Goal: Task Accomplishment & Management: Use online tool/utility

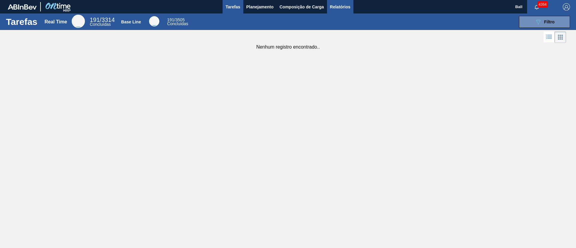
click at [338, 4] on span "Relatórios" at bounding box center [340, 6] width 20 height 7
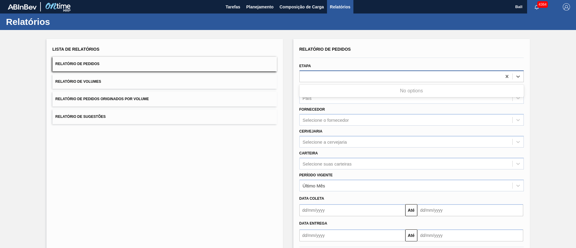
click at [331, 77] on div at bounding box center [401, 76] width 202 height 9
type input "r"
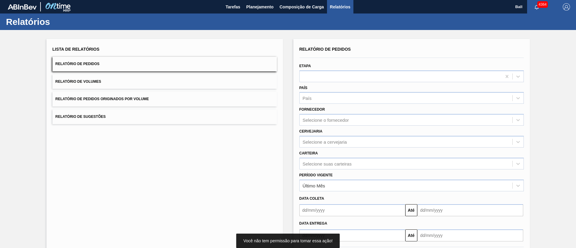
click at [364, 37] on div "Lista de Relatórios Relatório de Pedidos Relatório de Volumes Relatório de Pedi…" at bounding box center [288, 154] width 576 height 248
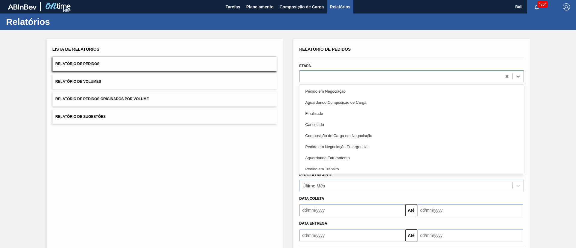
click at [350, 82] on div at bounding box center [411, 77] width 224 height 12
type input "re"
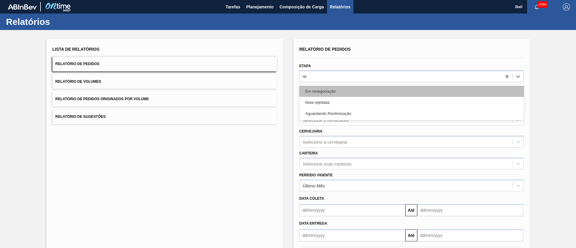
click at [343, 95] on div "Em renegociação" at bounding box center [411, 91] width 224 height 11
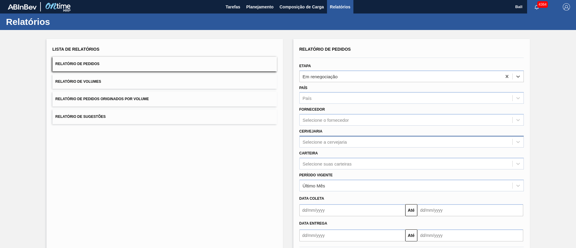
click at [340, 143] on div "Selecione a cervejaria" at bounding box center [325, 141] width 44 height 5
type input "lage"
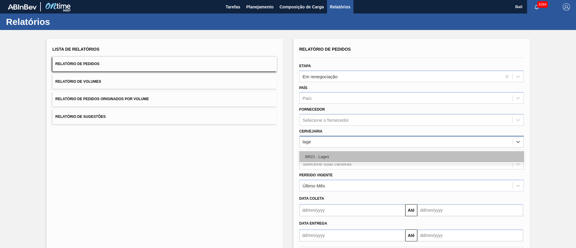
click at [342, 152] on div "BR21 - Lages" at bounding box center [411, 156] width 224 height 11
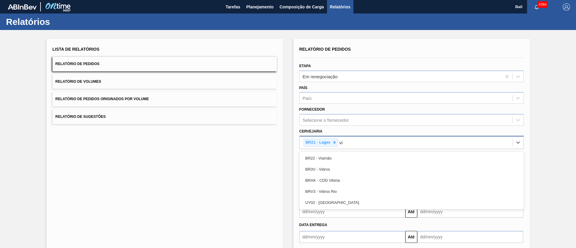
type input "via"
click at [342, 153] on div "BR22 - Viamão" at bounding box center [411, 158] width 224 height 11
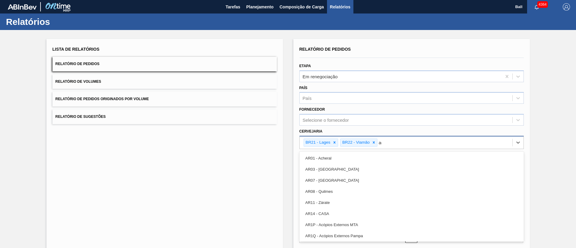
type input "agu"
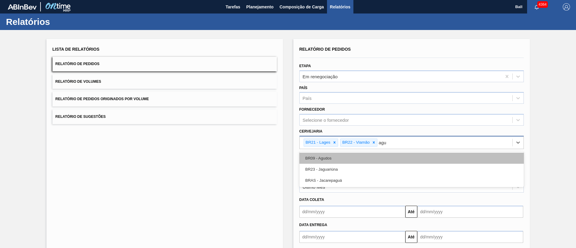
click at [353, 157] on div "BR09 - Agudos" at bounding box center [411, 158] width 224 height 11
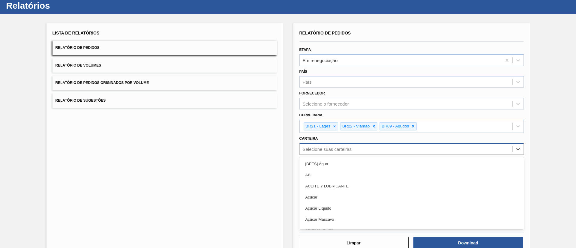
click at [344, 155] on div "option [BEES] Água focused, 1 of 101. 101 results available. Use Up and Down to…" at bounding box center [411, 149] width 224 height 12
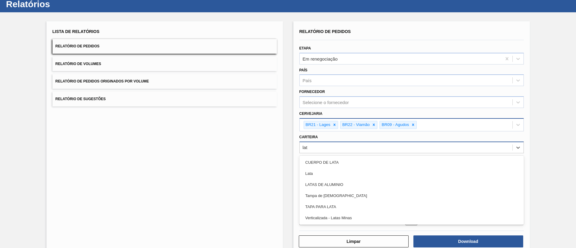
type input "lata"
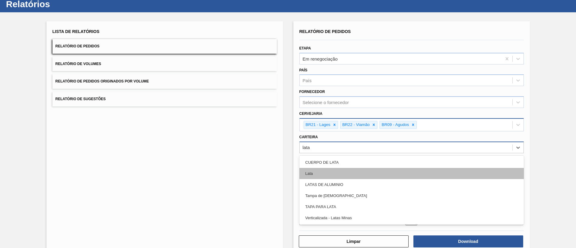
click at [344, 171] on div "Lata" at bounding box center [411, 173] width 224 height 11
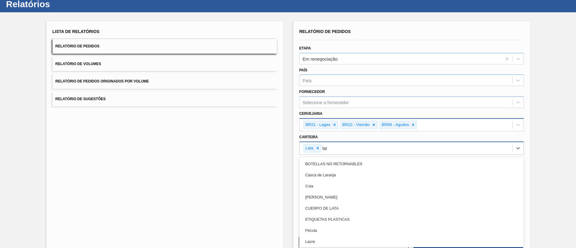
type input "lata"
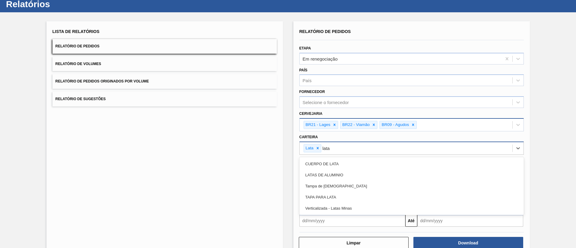
click at [344, 171] on div "LATAS DE ALUMINIO" at bounding box center [411, 175] width 224 height 11
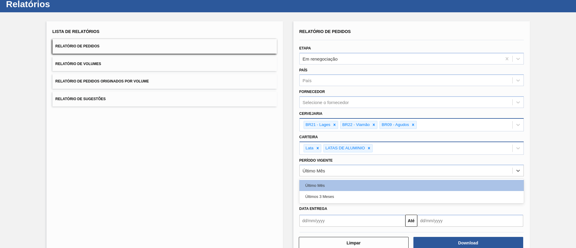
click at [344, 171] on div "Último Mês" at bounding box center [406, 171] width 213 height 9
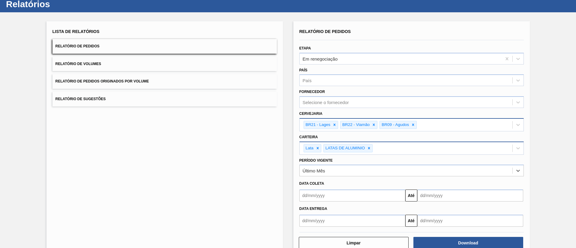
click at [344, 171] on div "Último Mês" at bounding box center [406, 171] width 213 height 9
click at [450, 240] on button "Download" at bounding box center [469, 243] width 110 height 12
drag, startPoint x: 575, startPoint y: 93, endPoint x: 570, endPoint y: 39, distance: 54.6
click at [570, 39] on div "Lista de Relatórios Relatório de Pedidos Relatório de Volumes Relatório de Pedi…" at bounding box center [288, 137] width 576 height 251
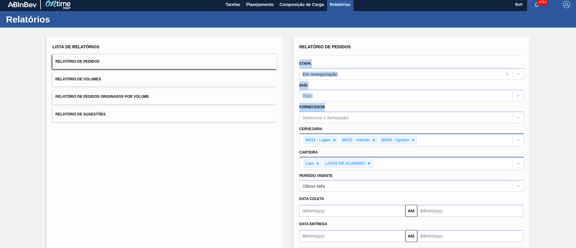
scroll to position [0, 0]
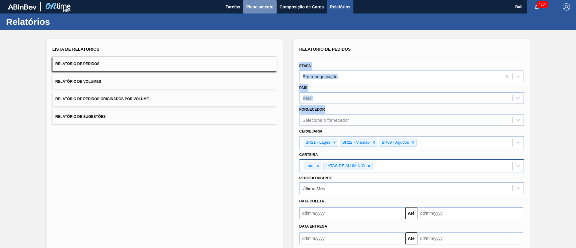
click at [258, 12] on button "Planejamento" at bounding box center [259, 7] width 33 height 14
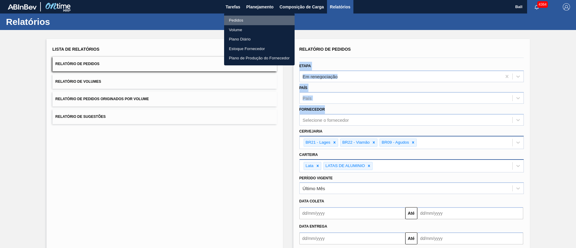
click at [245, 22] on li "Pedidos" at bounding box center [259, 21] width 71 height 10
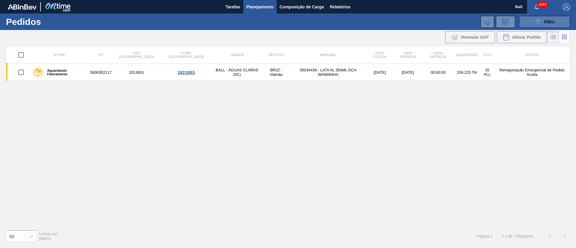
click at [552, 25] on div "089F7B8B-B2A5-4AFE-B5C0-19BA573D28AC Filtro" at bounding box center [545, 21] width 20 height 7
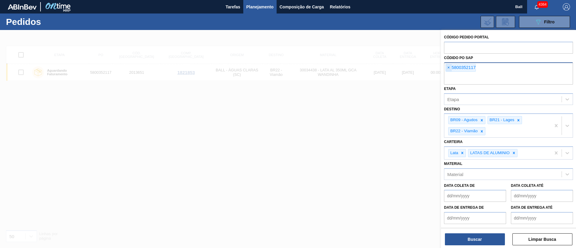
click at [449, 67] on span "×" at bounding box center [449, 67] width 6 height 7
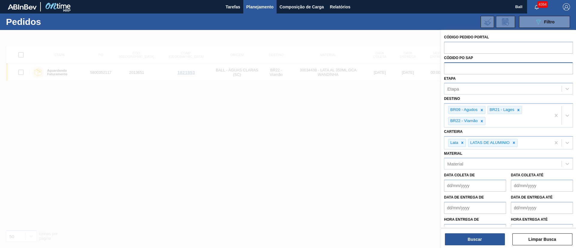
paste input "text"
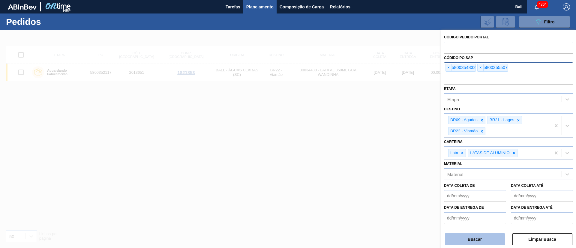
click at [474, 240] on button "Buscar" at bounding box center [475, 239] width 60 height 12
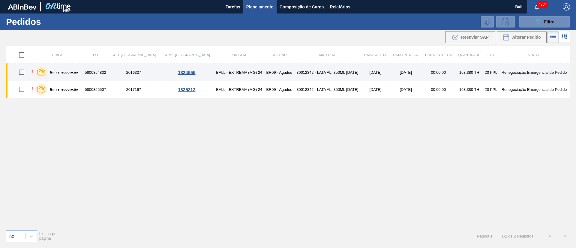
click at [108, 74] on td "5800354832" at bounding box center [95, 72] width 25 height 17
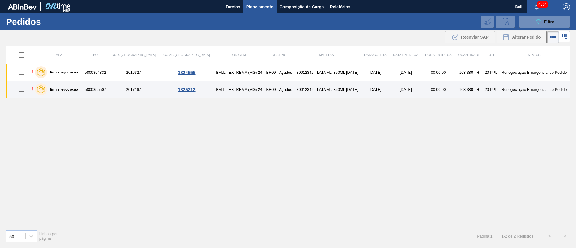
click at [108, 90] on td "5800355507" at bounding box center [95, 89] width 25 height 17
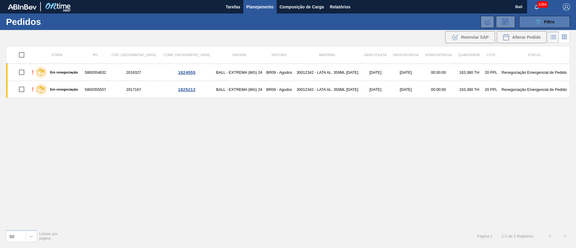
click at [564, 16] on button "089F7B8B-B2A5-4AFE-B5C0-19BA573D28AC Filtro" at bounding box center [544, 22] width 51 height 12
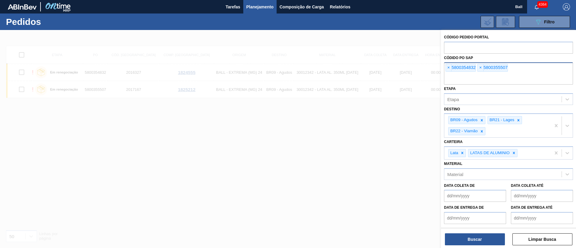
click at [452, 66] on div "× 5800354832" at bounding box center [461, 68] width 30 height 8
click at [447, 69] on span "×" at bounding box center [449, 67] width 6 height 7
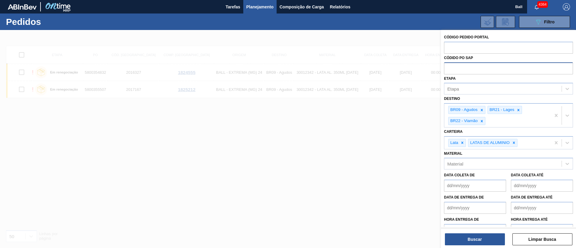
click at [447, 69] on input "text" at bounding box center [508, 67] width 129 height 11
paste input "text"
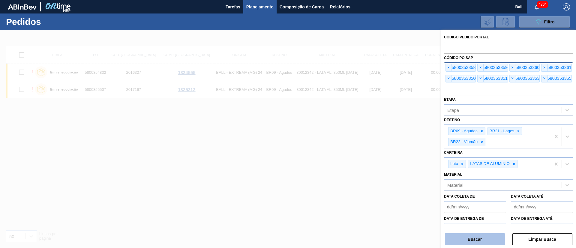
click at [487, 235] on button "Buscar" at bounding box center [475, 239] width 60 height 12
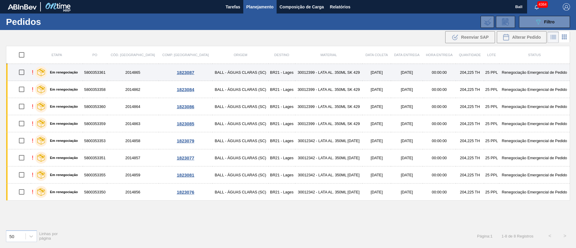
click at [103, 74] on td "5800353361" at bounding box center [95, 72] width 24 height 17
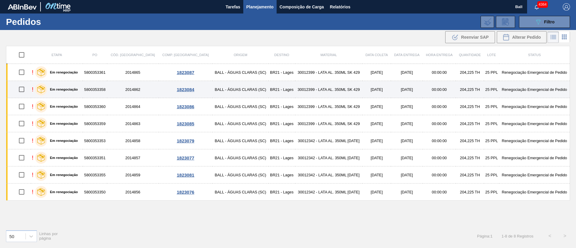
click at [104, 89] on td "5800353358" at bounding box center [95, 89] width 24 height 17
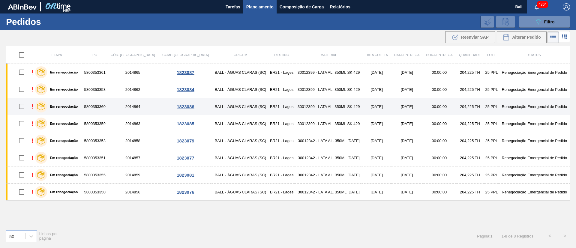
click at [104, 112] on td "5800353360" at bounding box center [95, 106] width 24 height 17
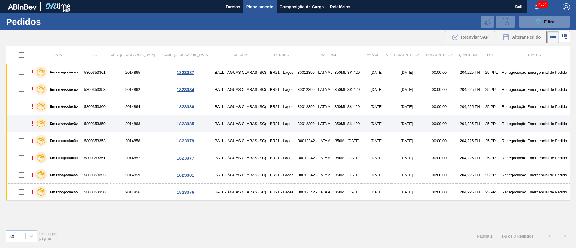
click at [105, 121] on td "5800353359" at bounding box center [95, 123] width 24 height 17
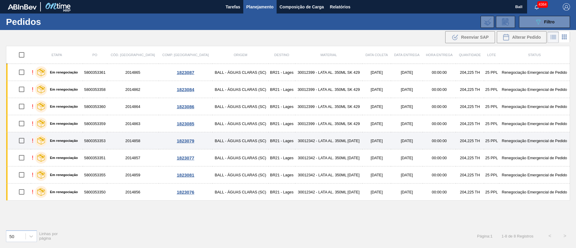
click at [105, 136] on td "5800353353" at bounding box center [95, 140] width 24 height 17
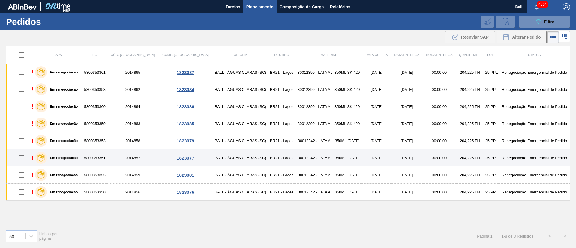
click at [107, 158] on td "5800353351" at bounding box center [95, 157] width 24 height 17
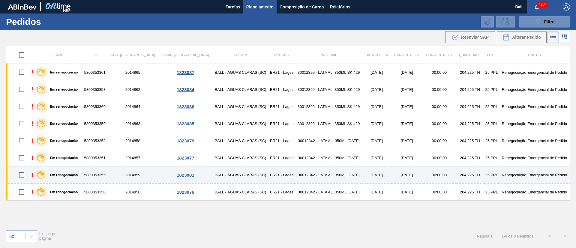
click at [107, 171] on td "5800353355" at bounding box center [95, 175] width 24 height 17
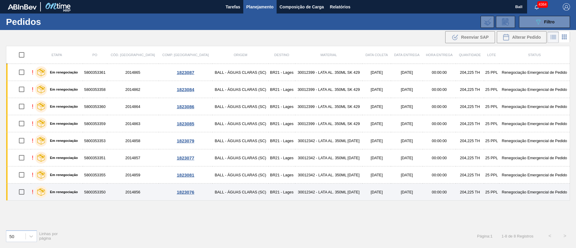
click at [107, 188] on td "5800353350" at bounding box center [95, 192] width 24 height 17
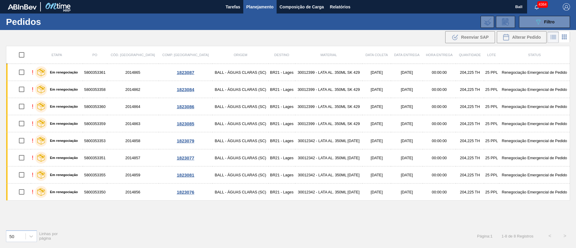
click at [533, 15] on div "089F7B8B-B2A5-4AFE-B5C0-19BA573D28AC Filtro Código Pedido Portal Códido PO SAP …" at bounding box center [334, 22] width 477 height 18
click at [535, 19] on icon "089F7B8B-B2A5-4AFE-B5C0-19BA573D28AC" at bounding box center [538, 21] width 7 height 7
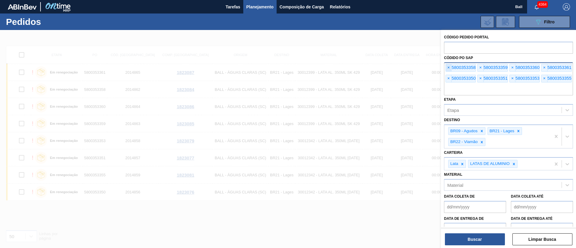
click at [450, 68] on span "×" at bounding box center [449, 67] width 6 height 7
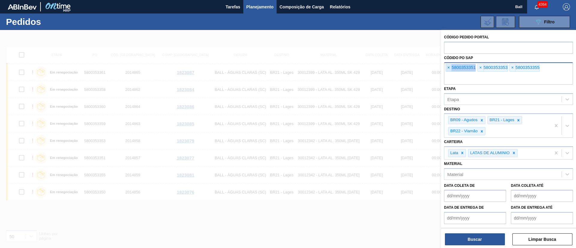
click at [450, 68] on span "×" at bounding box center [449, 67] width 6 height 7
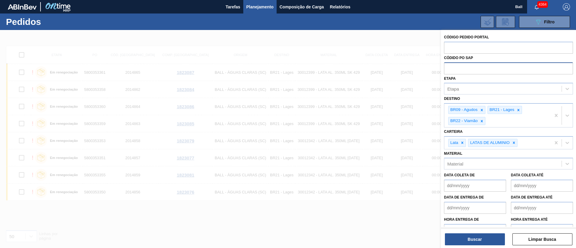
click at [450, 68] on input "text" at bounding box center [508, 67] width 129 height 11
paste input "text"
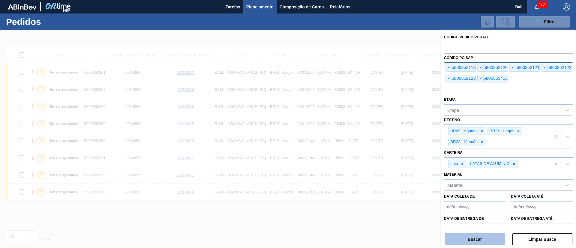
click at [482, 234] on button "Buscar" at bounding box center [475, 239] width 60 height 12
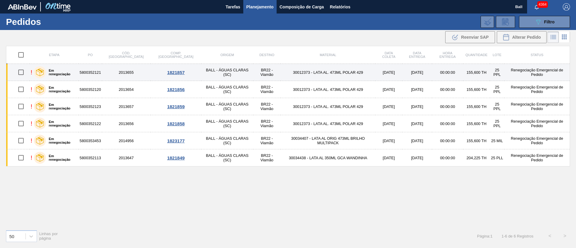
click at [102, 77] on td "5800352121" at bounding box center [90, 72] width 23 height 17
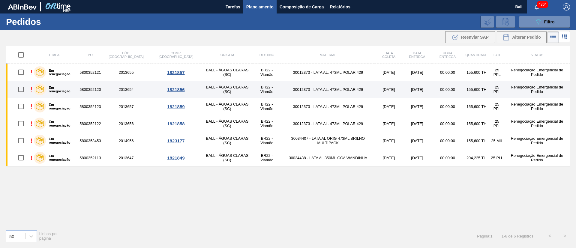
click at [102, 91] on td "5800352120" at bounding box center [90, 89] width 23 height 17
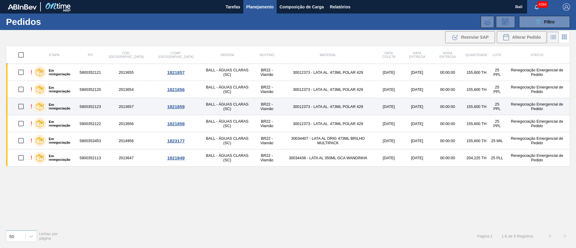
click at [102, 101] on td "5800352123" at bounding box center [90, 106] width 23 height 17
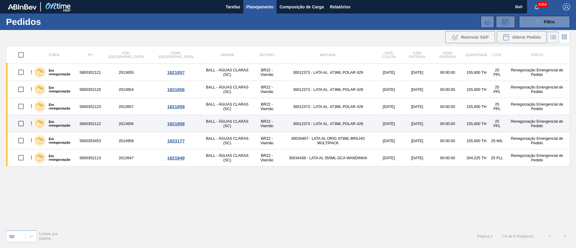
click at [102, 118] on td "5800352122" at bounding box center [90, 123] width 23 height 17
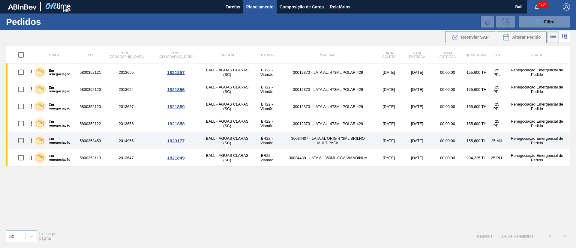
click at [102, 141] on td "5800353453" at bounding box center [90, 140] width 23 height 17
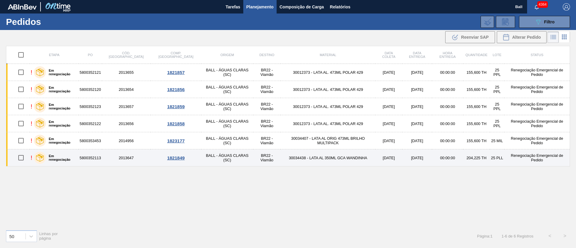
click at [102, 154] on td "5800352113" at bounding box center [90, 157] width 23 height 17
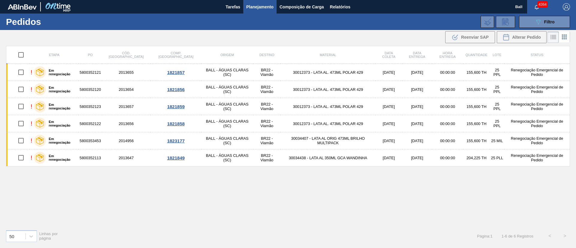
click at [543, 29] on div "089F7B8B-B2A5-4AFE-B5C0-19BA573D28AC Filtro Código Pedido Portal Códido PO SAP …" at bounding box center [334, 22] width 477 height 18
click at [543, 25] on div "089F7B8B-B2A5-4AFE-B5C0-19BA573D28AC Filtro" at bounding box center [545, 21] width 20 height 7
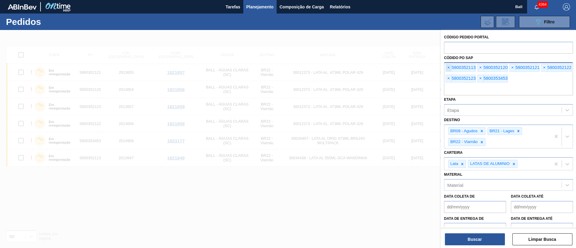
click at [450, 67] on span "×" at bounding box center [449, 67] width 6 height 7
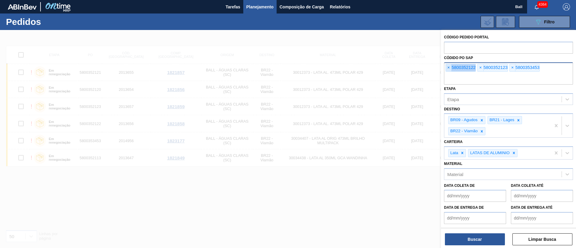
click at [450, 67] on span "×" at bounding box center [449, 67] width 6 height 7
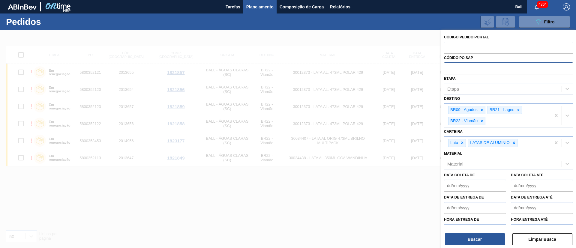
click at [450, 67] on input "text" at bounding box center [508, 67] width 129 height 11
click at [463, 44] on input "text" at bounding box center [508, 47] width 129 height 11
type input "em"
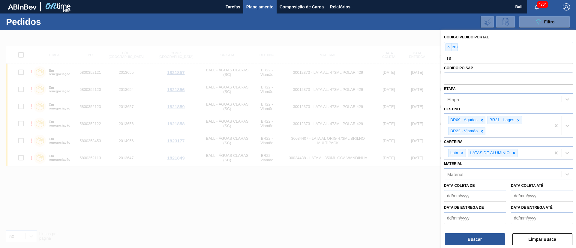
type input "r"
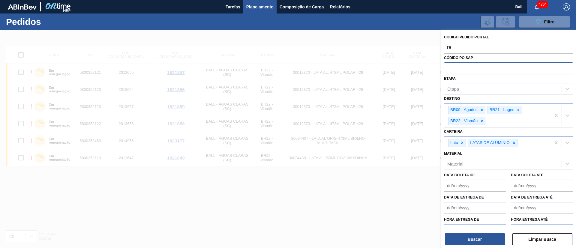
type input "r"
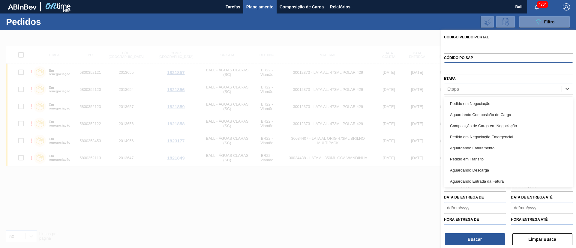
click at [472, 91] on div "Etapa" at bounding box center [502, 89] width 117 height 9
type input "em"
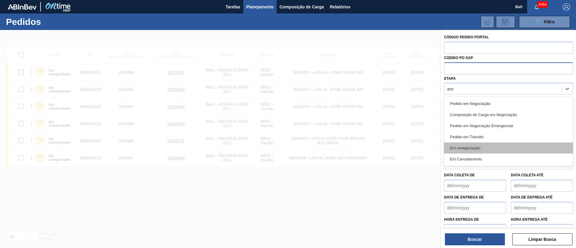
click at [485, 146] on div "Em renegociação" at bounding box center [508, 148] width 129 height 11
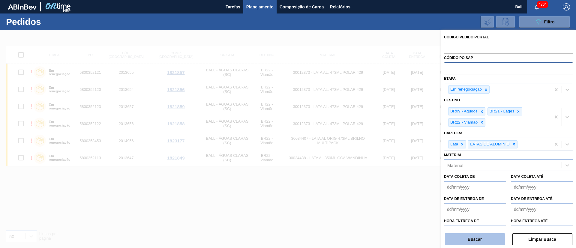
click at [473, 239] on button "Buscar" at bounding box center [475, 239] width 60 height 12
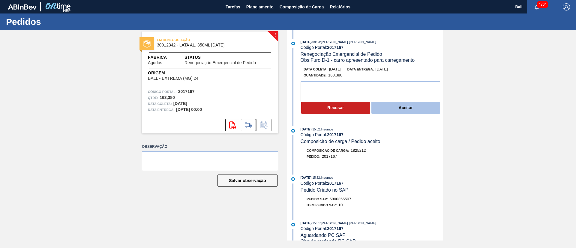
click at [412, 107] on button "Aceitar" at bounding box center [405, 108] width 69 height 12
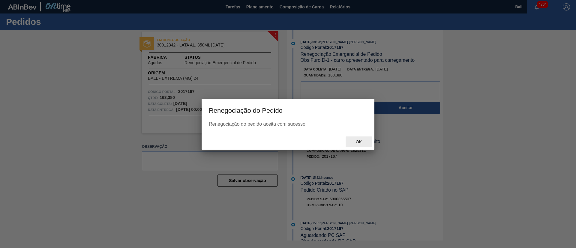
click at [356, 140] on span "Ok" at bounding box center [359, 142] width 16 height 5
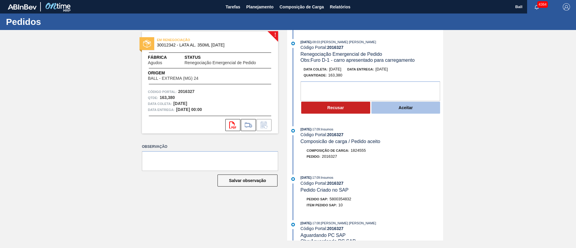
click at [393, 107] on button "Aceitar" at bounding box center [405, 108] width 69 height 12
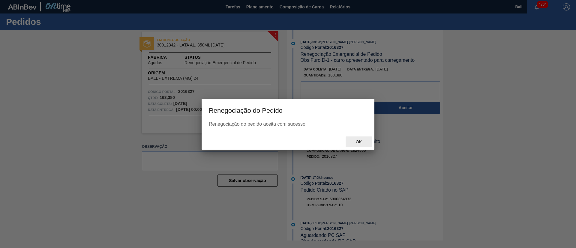
click at [361, 145] on div "Ok" at bounding box center [359, 142] width 26 height 11
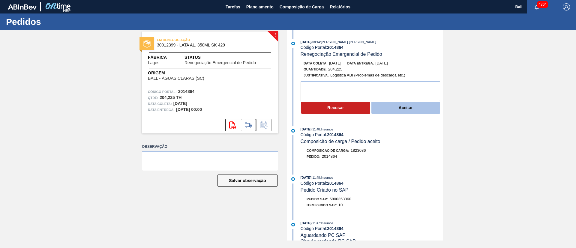
click at [431, 110] on button "Aceitar" at bounding box center [405, 108] width 69 height 12
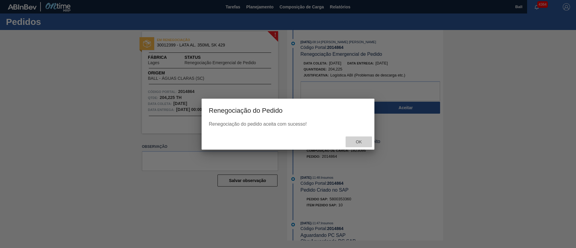
click at [360, 140] on span "Ok" at bounding box center [359, 142] width 16 height 5
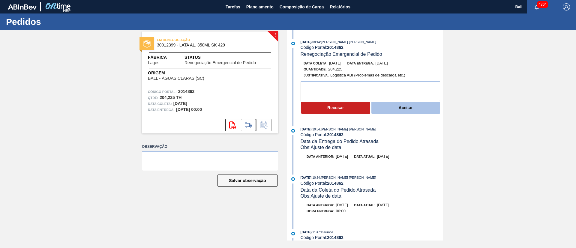
click at [419, 106] on button "Aceitar" at bounding box center [405, 108] width 69 height 12
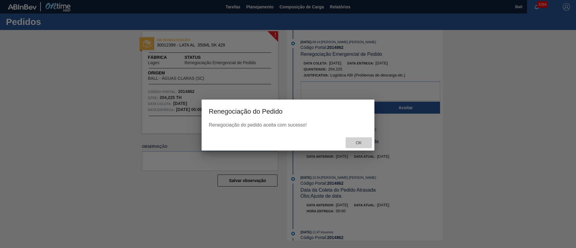
click at [359, 142] on span "Ok" at bounding box center [359, 142] width 16 height 5
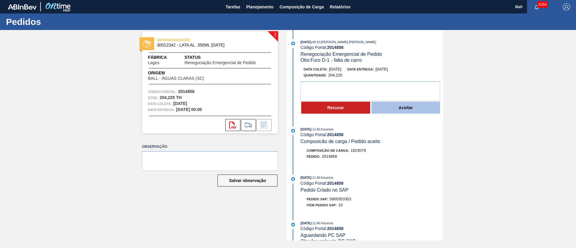
click at [401, 102] on button "Aceitar" at bounding box center [405, 108] width 69 height 12
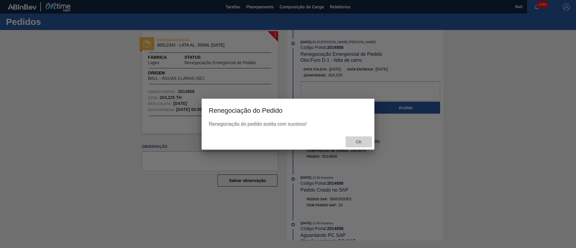
click at [362, 146] on div "Ok" at bounding box center [359, 142] width 26 height 11
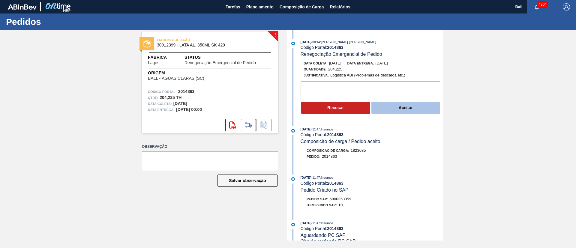
click at [414, 102] on button "Aceitar" at bounding box center [405, 108] width 69 height 12
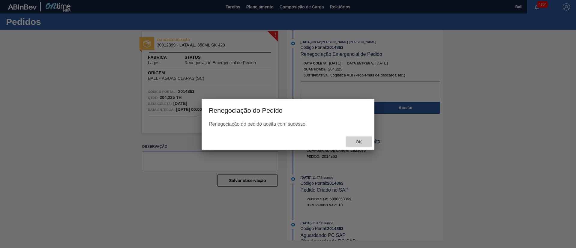
click at [362, 143] on span "Ok" at bounding box center [359, 142] width 16 height 5
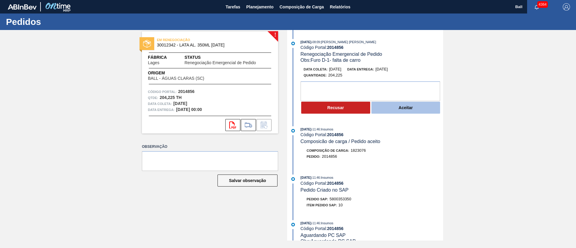
click at [410, 107] on button "Aceitar" at bounding box center [405, 108] width 69 height 12
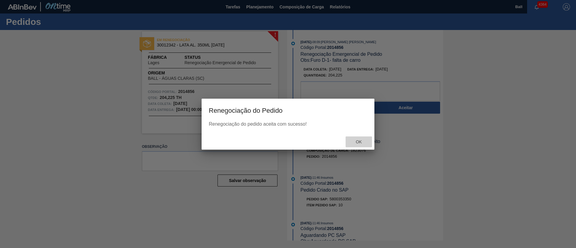
click at [365, 143] on span "Ok" at bounding box center [359, 142] width 16 height 5
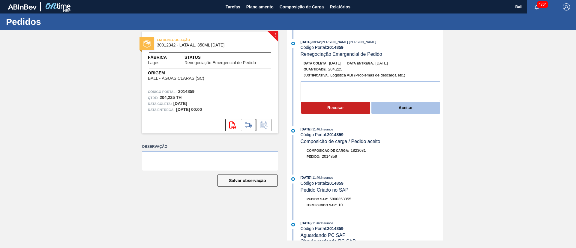
click at [414, 108] on button "Aceitar" at bounding box center [405, 108] width 69 height 12
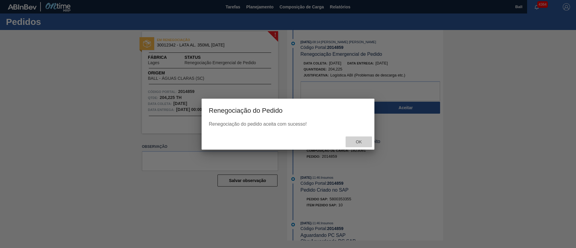
click at [358, 141] on span "Ok" at bounding box center [359, 142] width 16 height 5
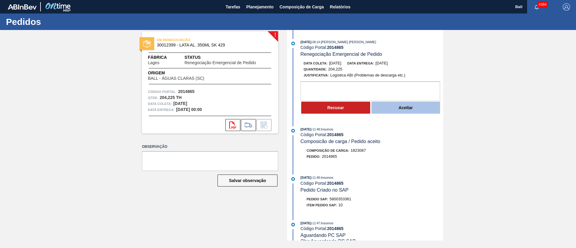
click at [399, 105] on button "Aceitar" at bounding box center [405, 108] width 69 height 12
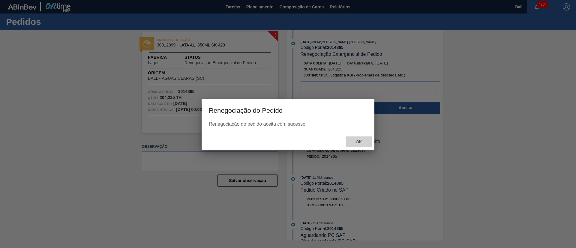
click at [362, 138] on div "Ok" at bounding box center [359, 142] width 26 height 11
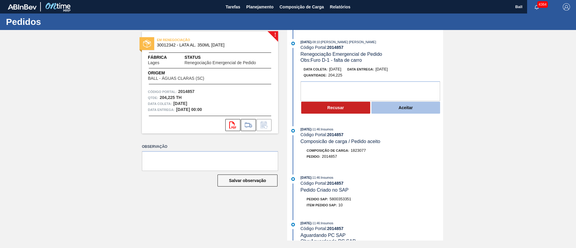
click at [392, 102] on button "Aceitar" at bounding box center [405, 108] width 69 height 12
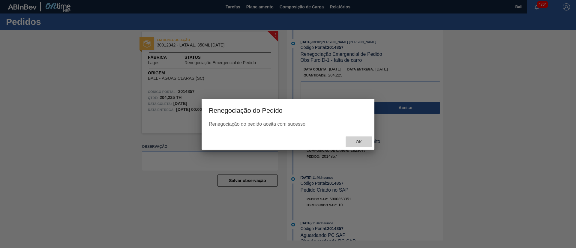
click at [359, 145] on div "Ok" at bounding box center [359, 142] width 26 height 11
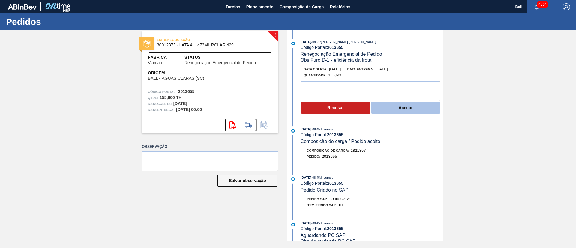
click at [421, 111] on button "Aceitar" at bounding box center [405, 108] width 69 height 12
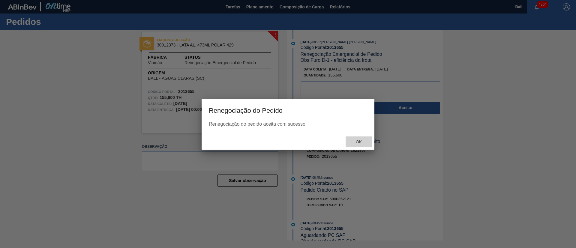
click at [349, 140] on div "Ok" at bounding box center [359, 142] width 26 height 11
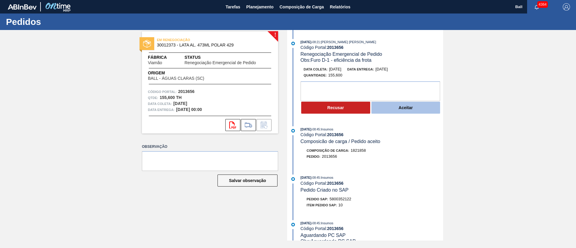
click at [396, 113] on button "Aceitar" at bounding box center [405, 108] width 69 height 12
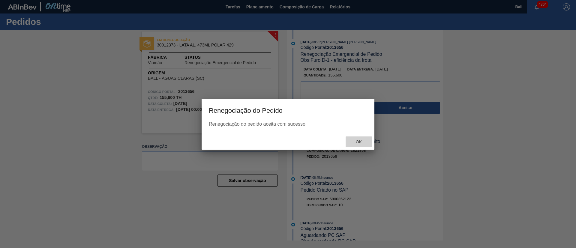
click at [356, 140] on span "Ok" at bounding box center [359, 142] width 16 height 5
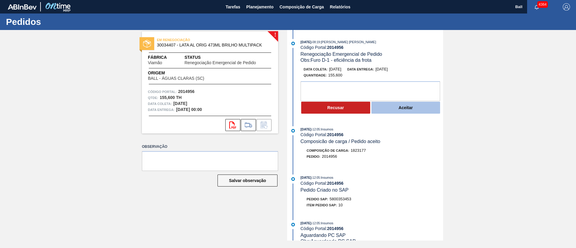
click at [387, 104] on button "Aceitar" at bounding box center [405, 108] width 69 height 12
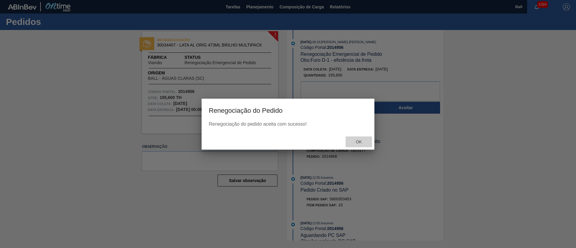
click at [362, 138] on div "Ok" at bounding box center [359, 142] width 26 height 11
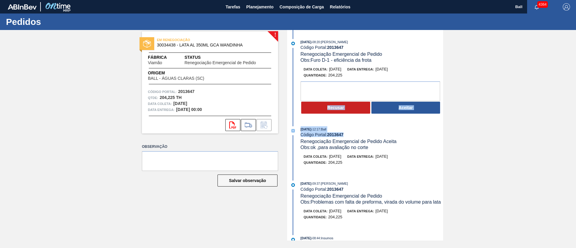
drag, startPoint x: 442, startPoint y: 101, endPoint x: 443, endPoint y: 135, distance: 34.8
click at [443, 135] on div "28/08/2025 - 08:20 : BRUNO DE MELLO DUARTE Código Portal: 2013647 Renegociação …" at bounding box center [366, 135] width 155 height 211
click at [401, 84] on textarea at bounding box center [371, 91] width 140 height 20
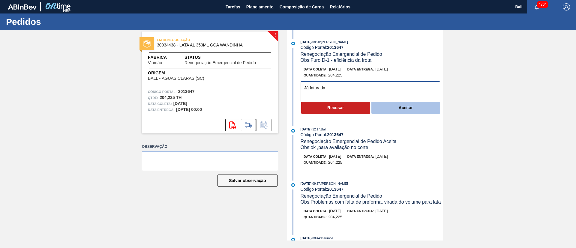
type textarea "Já faturada"
click at [402, 109] on button "Aceitar" at bounding box center [405, 108] width 69 height 12
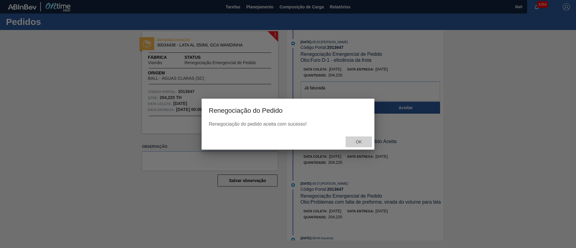
click at [361, 143] on span "Ok" at bounding box center [359, 142] width 16 height 5
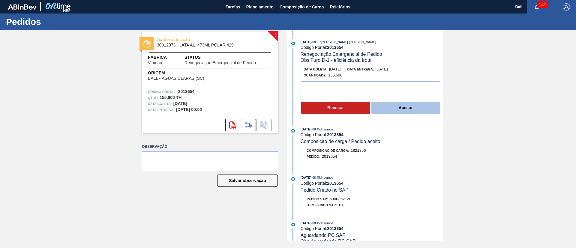
click at [412, 102] on button "Aceitar" at bounding box center [405, 108] width 69 height 12
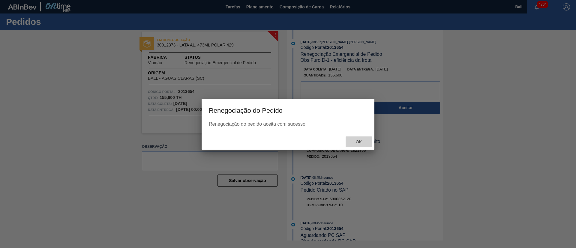
click at [361, 139] on div "Ok" at bounding box center [359, 142] width 26 height 11
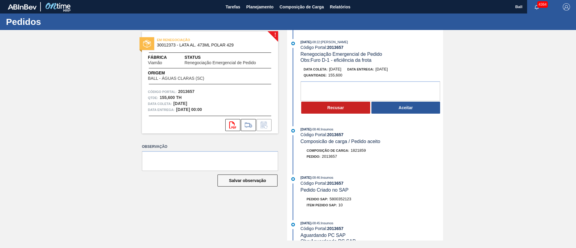
click at [395, 116] on div "[DATE] 08:22 : [PERSON_NAME] Código Portal: 2013657 Renegociação Emergencial de…" at bounding box center [366, 78] width 155 height 78
click at [394, 105] on button "Aceitar" at bounding box center [405, 108] width 69 height 12
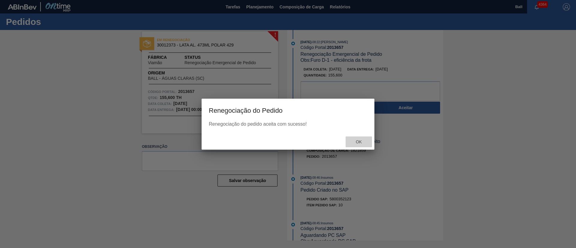
click at [363, 147] on div "Ok" at bounding box center [359, 142] width 26 height 11
